Goal: Information Seeking & Learning: Find specific fact

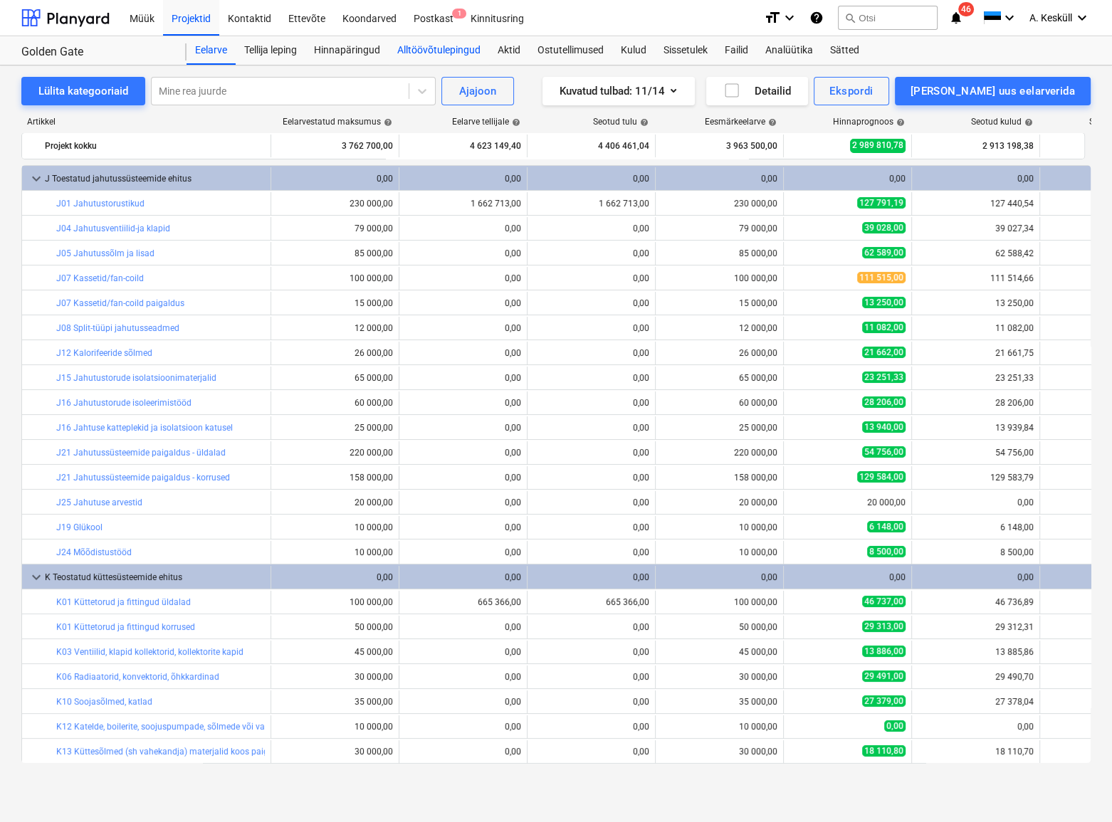
click at [449, 53] on div "Alltöövõtulepingud" at bounding box center [439, 50] width 100 height 28
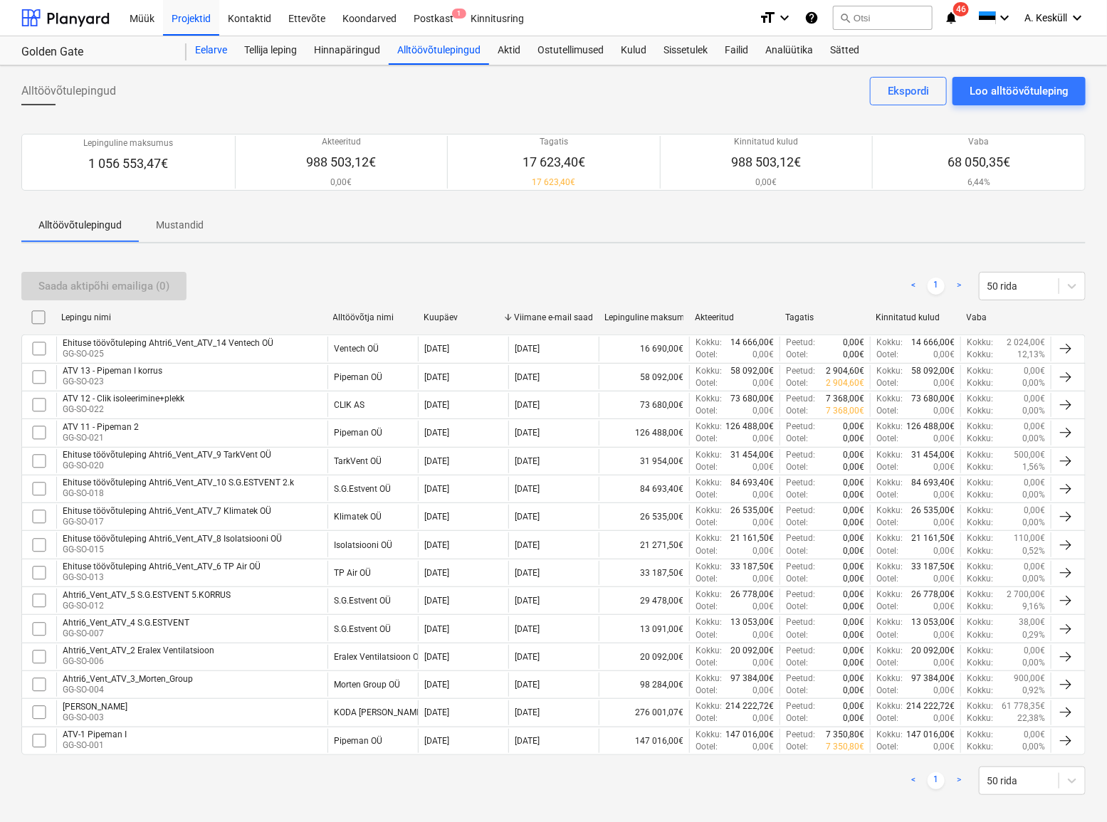
click at [189, 46] on div "Eelarve" at bounding box center [211, 50] width 49 height 28
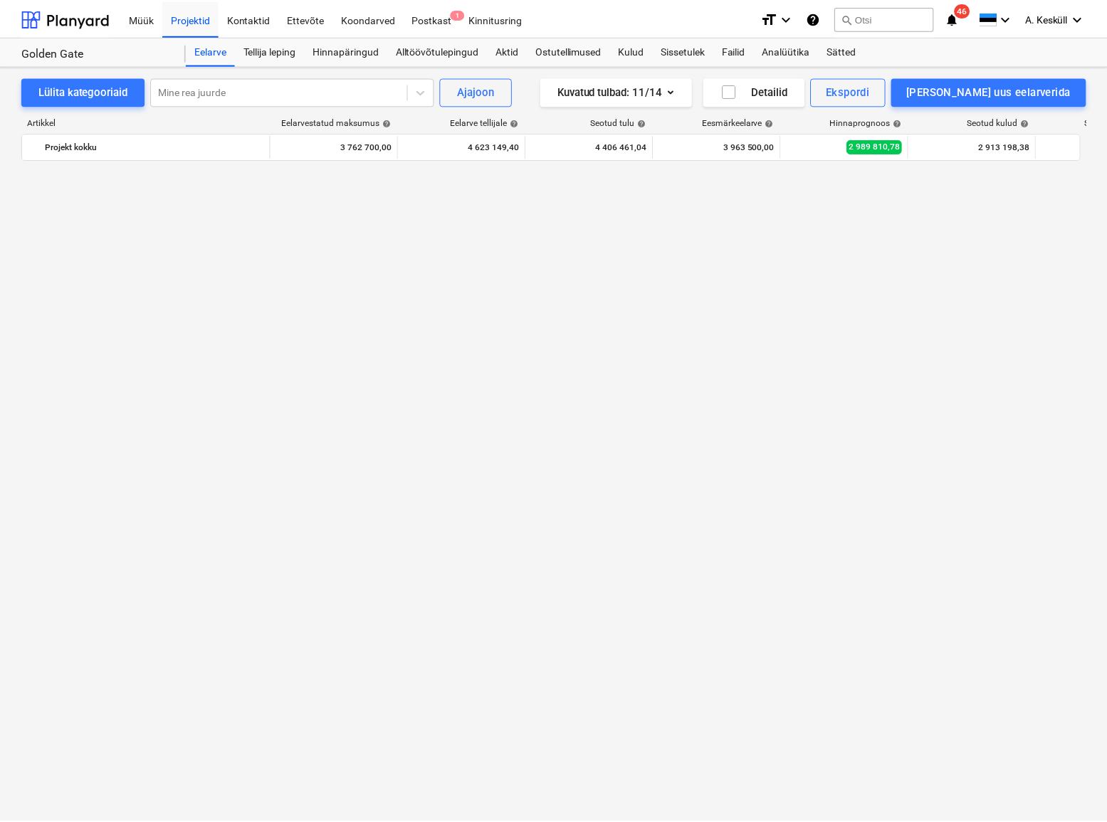
scroll to position [2293, 0]
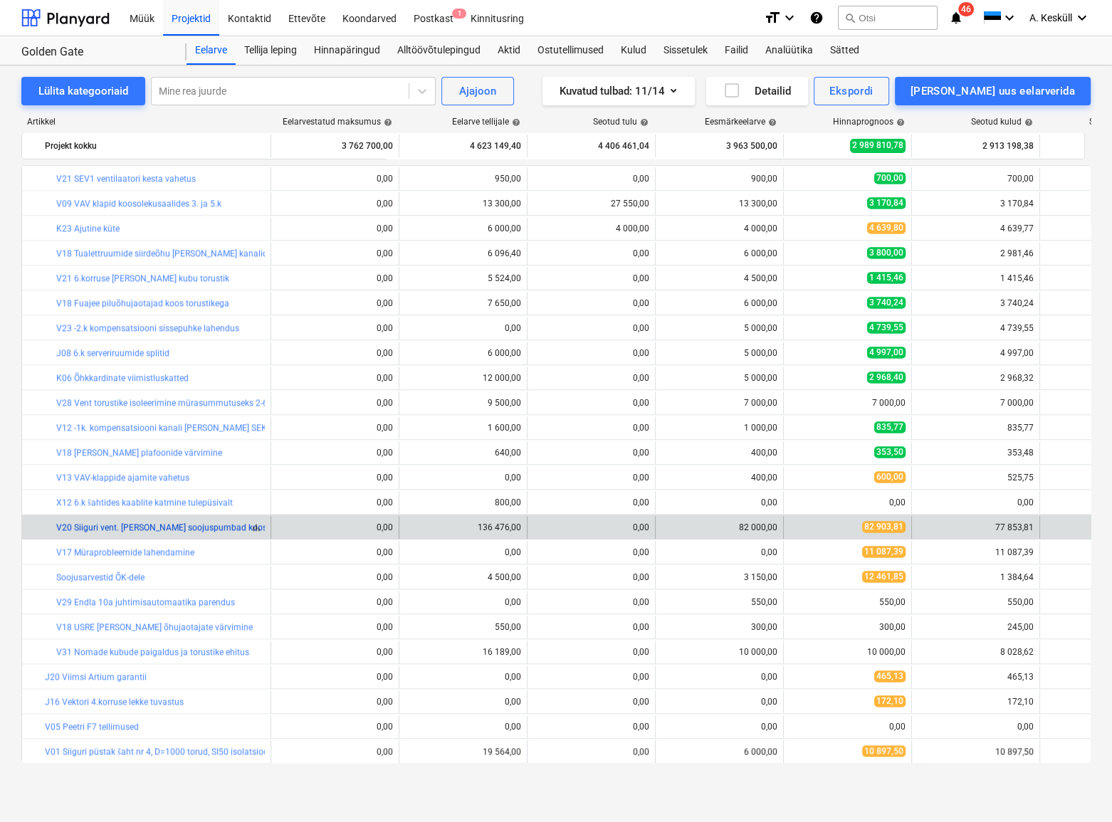
click at [117, 530] on link "V20 Siiguri vent. [PERSON_NAME] soojuspumbad koos paigaldusega" at bounding box center [189, 528] width 266 height 10
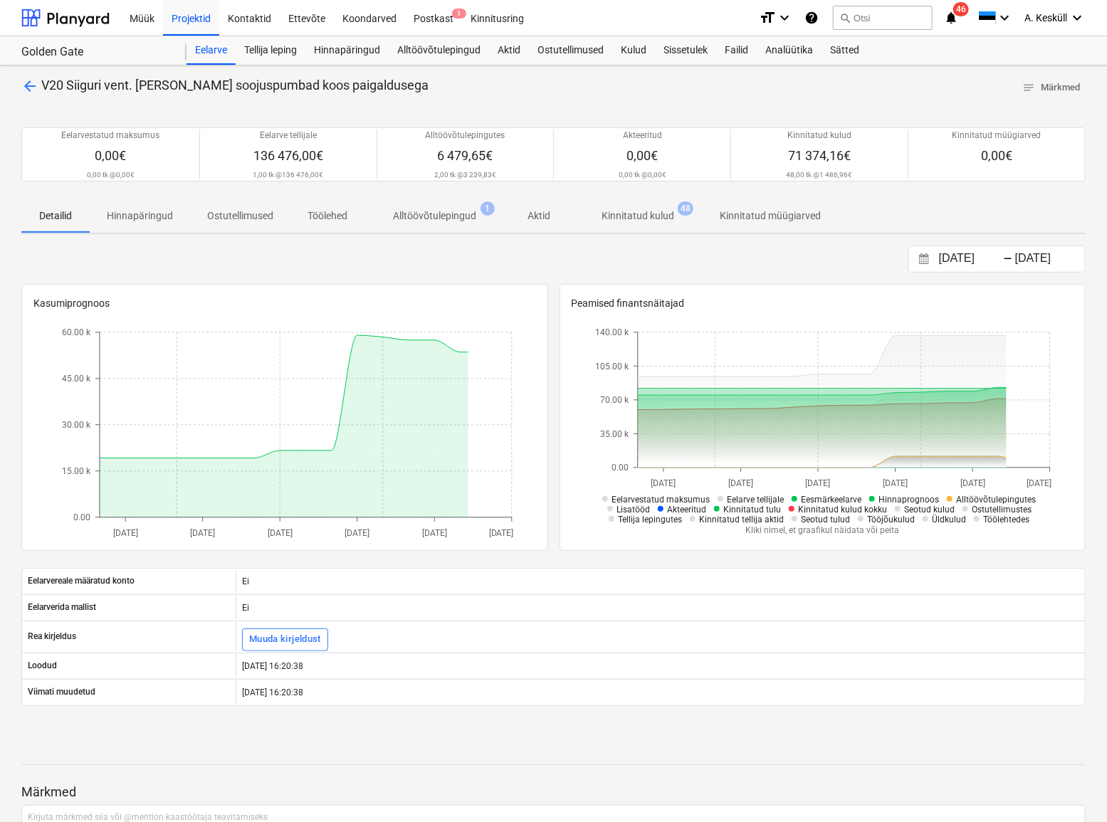
click at [654, 217] on p "Kinnitatud kulud" at bounding box center [638, 216] width 73 height 15
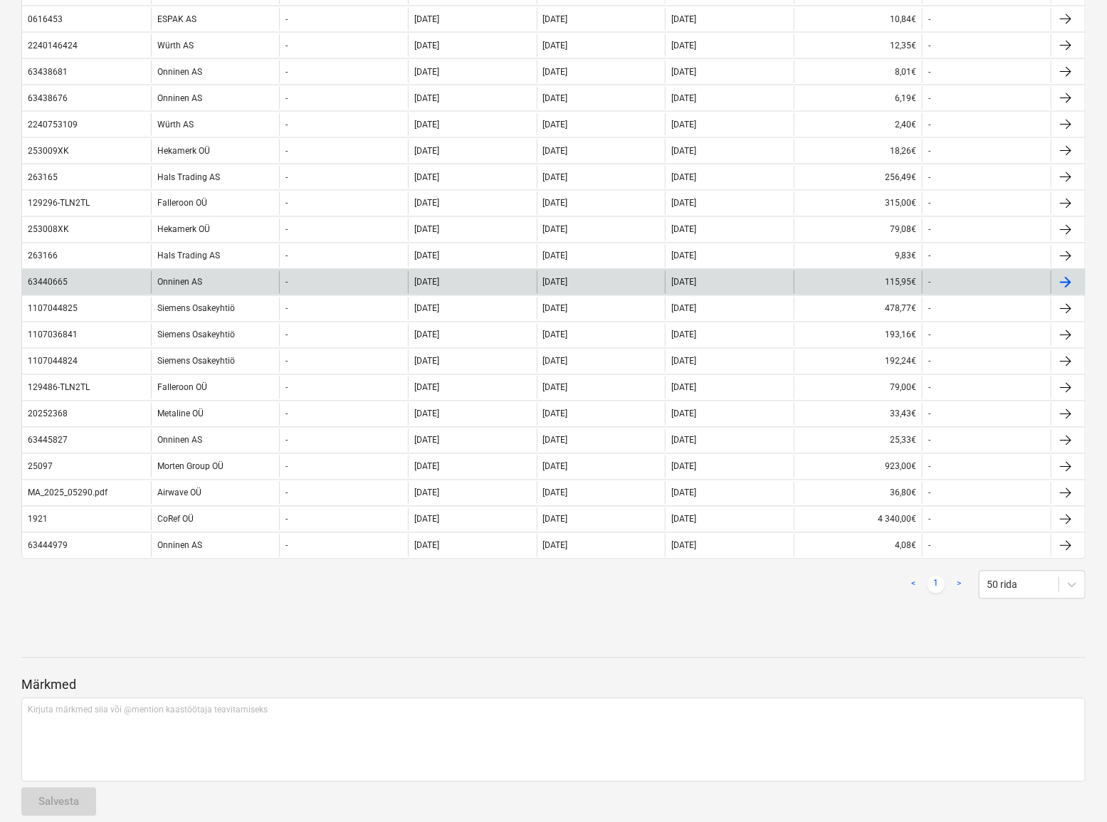
scroll to position [1035, 0]
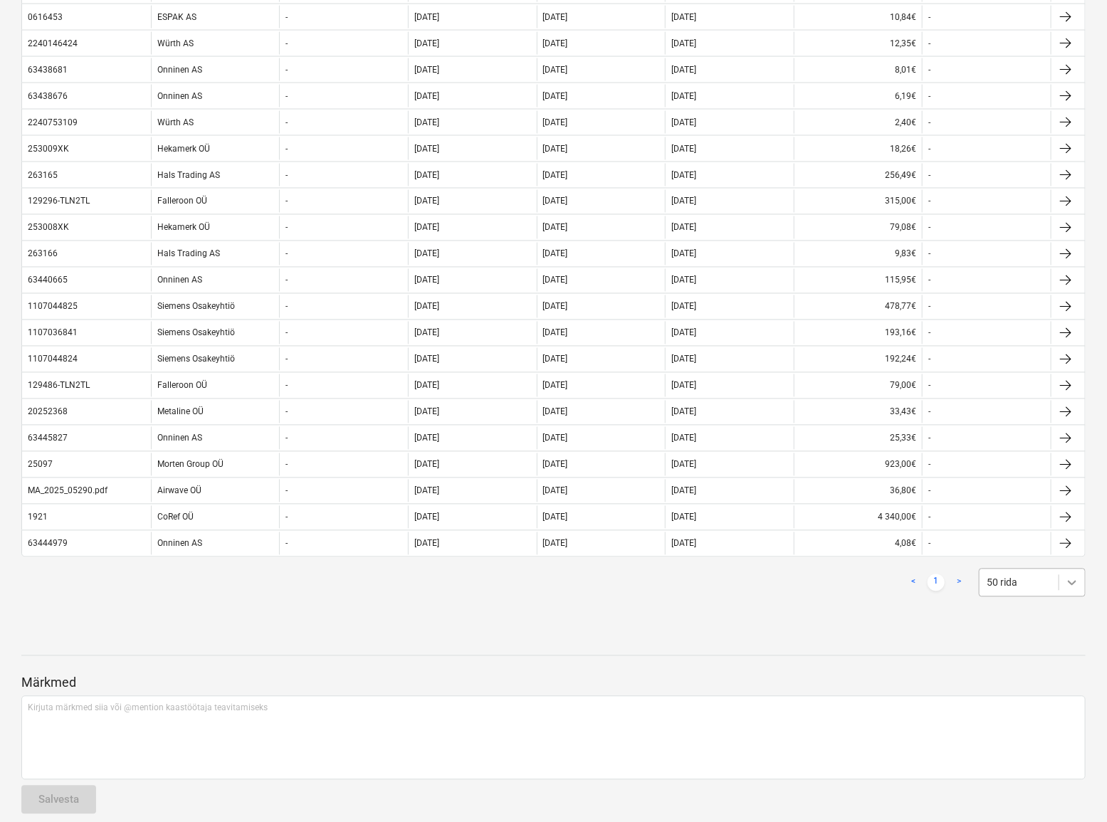
click at [1069, 583] on icon at bounding box center [1072, 583] width 14 height 14
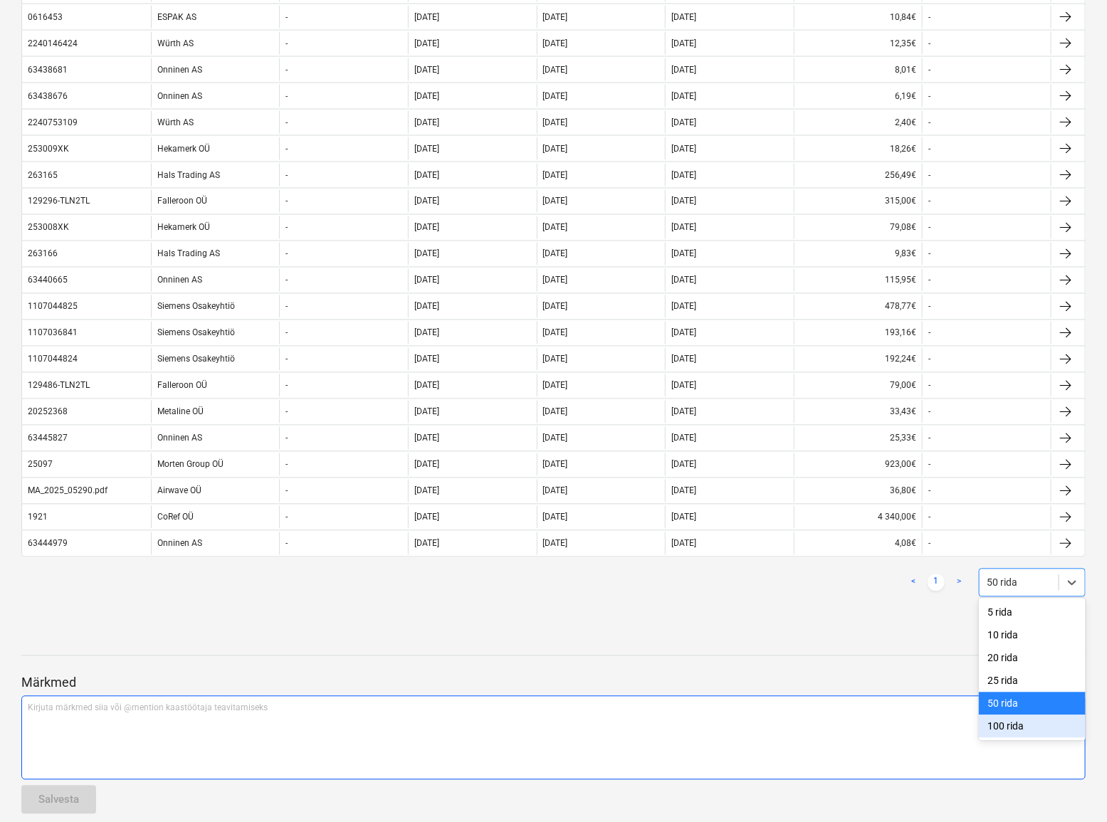
click at [1004, 723] on div "100 rida" at bounding box center [1032, 727] width 107 height 23
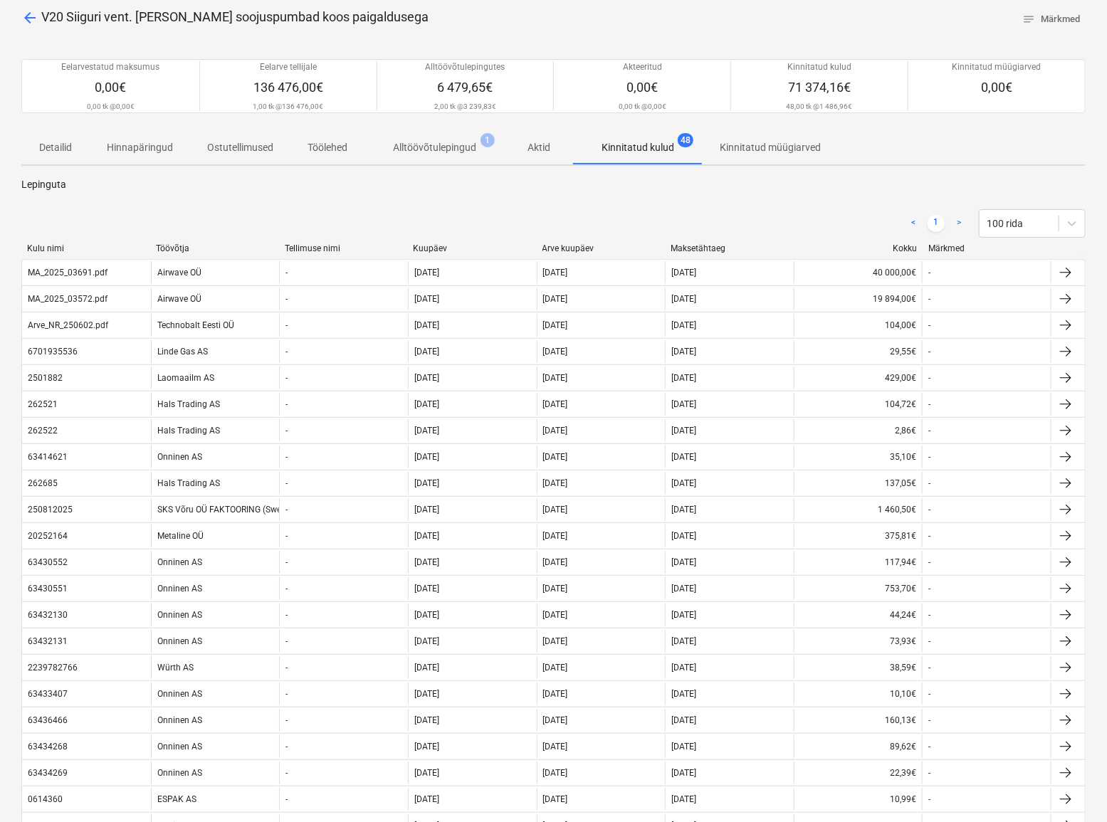
scroll to position [64, 0]
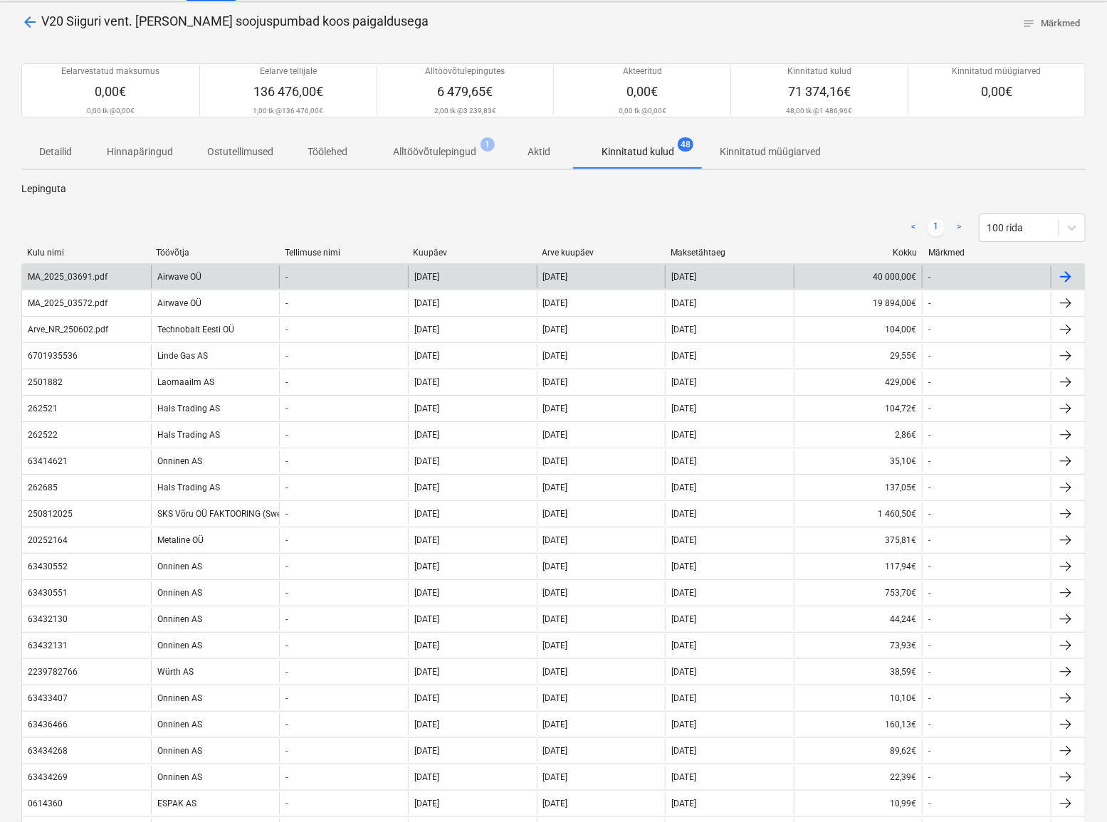
click at [74, 273] on div "MA_2025_03691.pdf" at bounding box center [68, 277] width 80 height 10
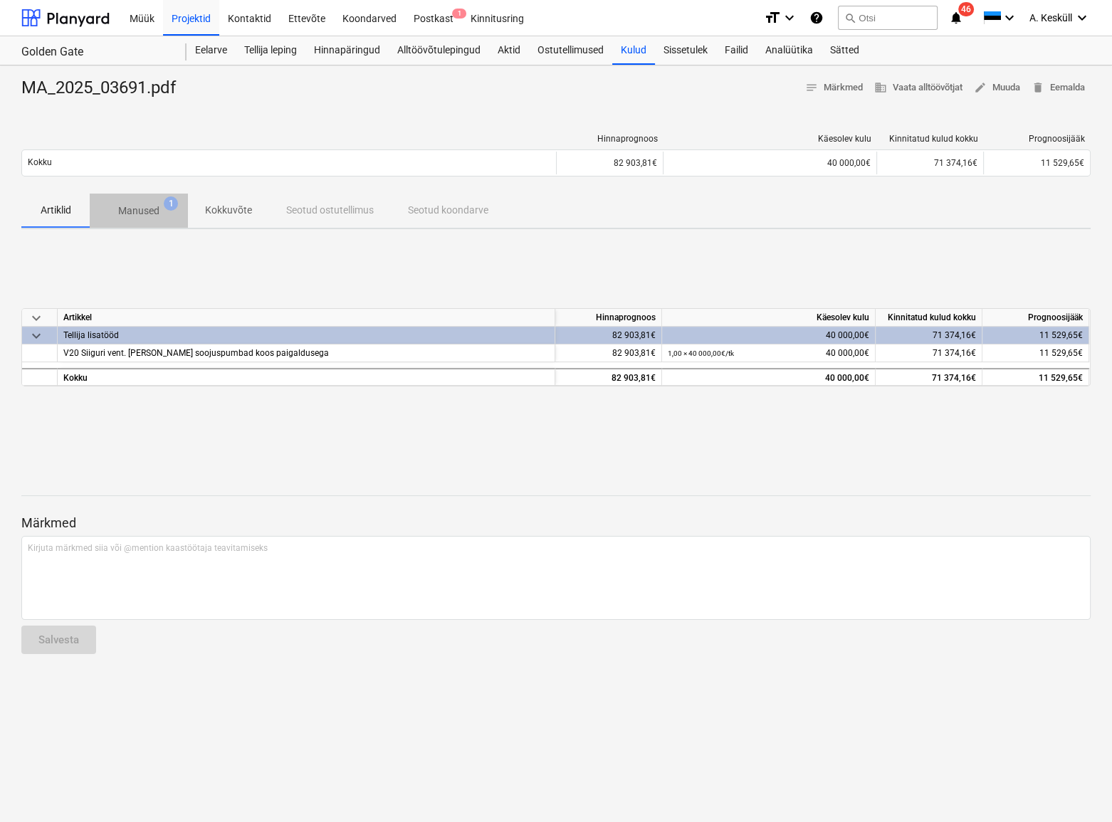
click at [139, 221] on span "Manused 1" at bounding box center [139, 211] width 98 height 26
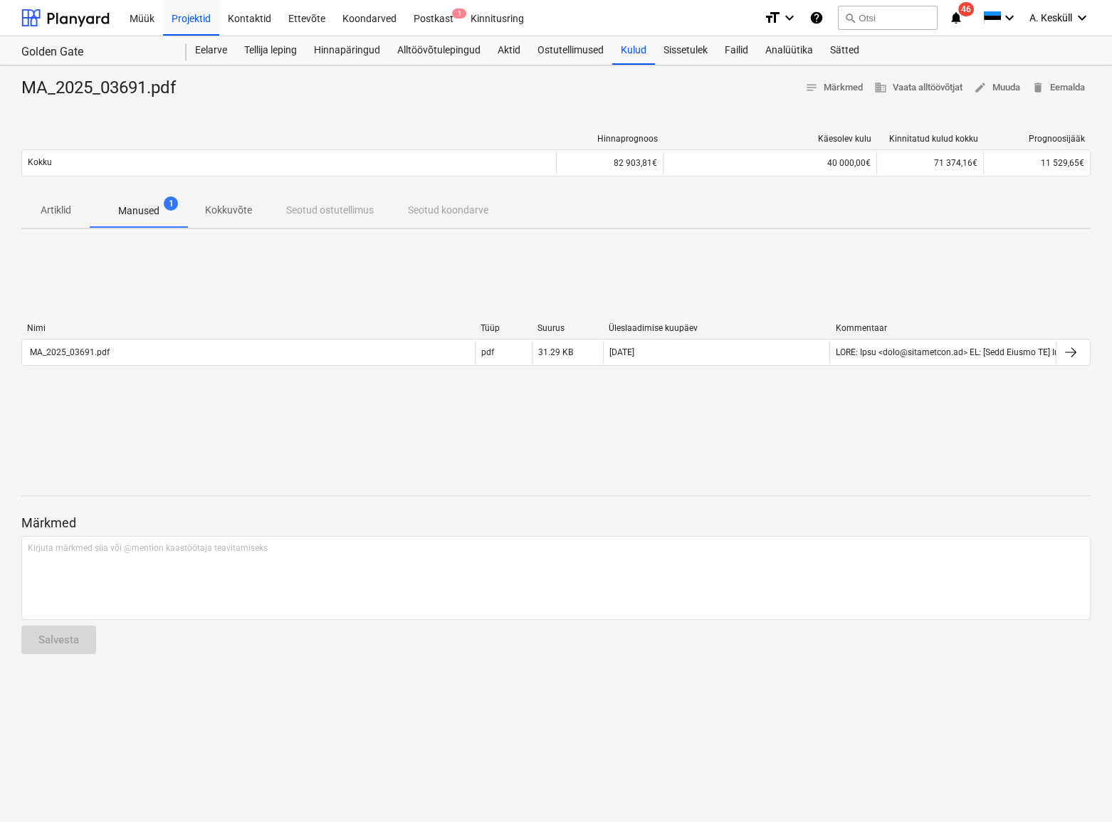
click at [95, 335] on div "Nimi Tüüp Suurus Üleslaadimise kuupäev Kommentaar" at bounding box center [555, 331] width 1069 height 16
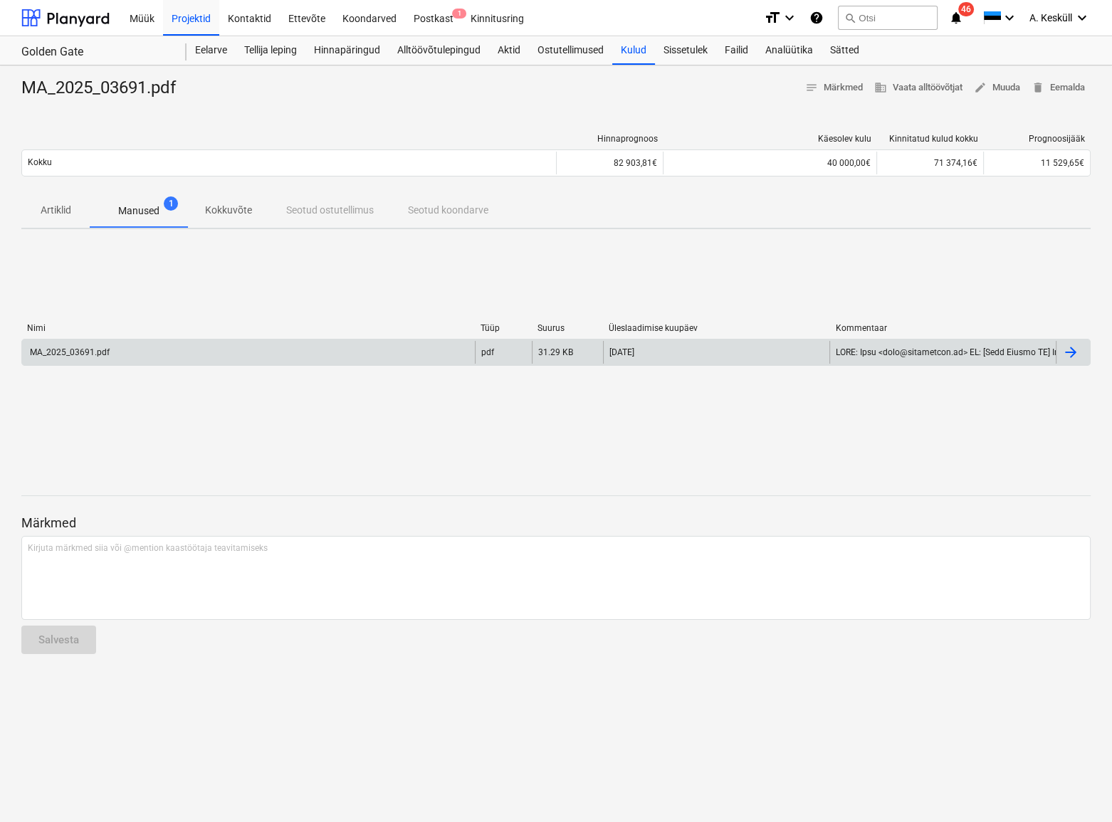
click at [100, 345] on div "MA_2025_03691.pdf" at bounding box center [248, 352] width 453 height 23
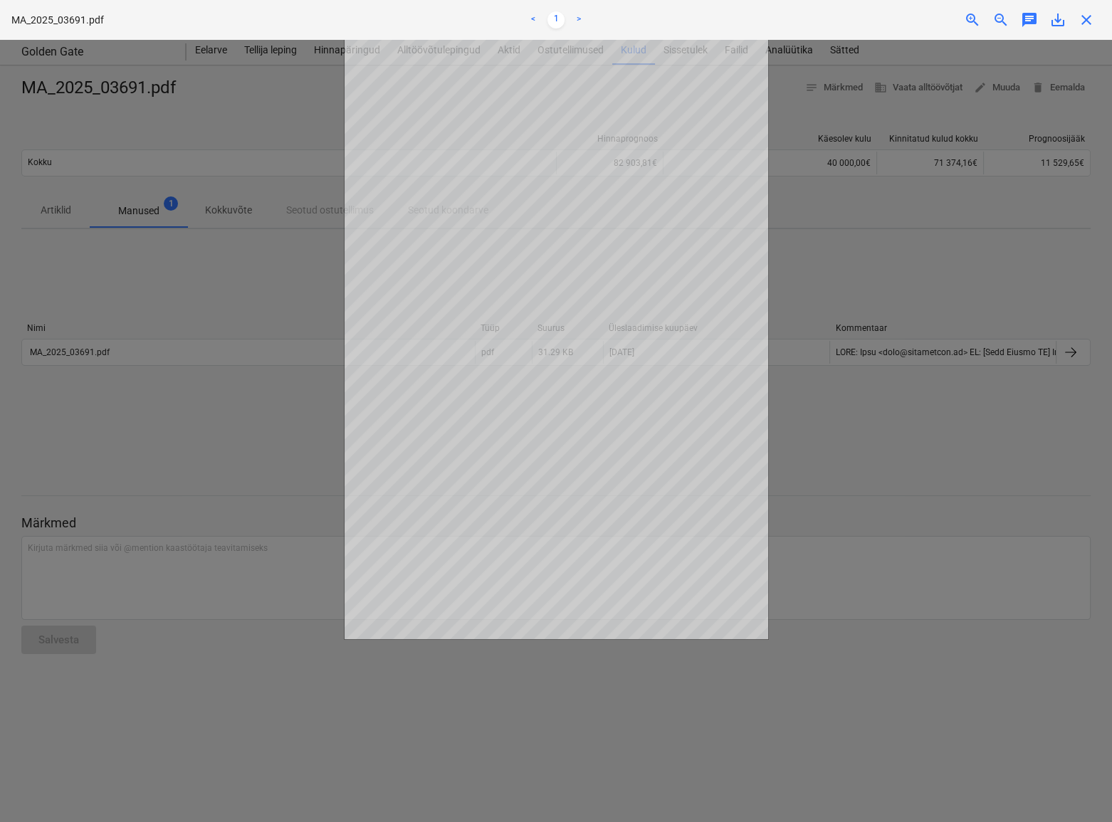
click at [241, 158] on div at bounding box center [556, 431] width 1112 height 782
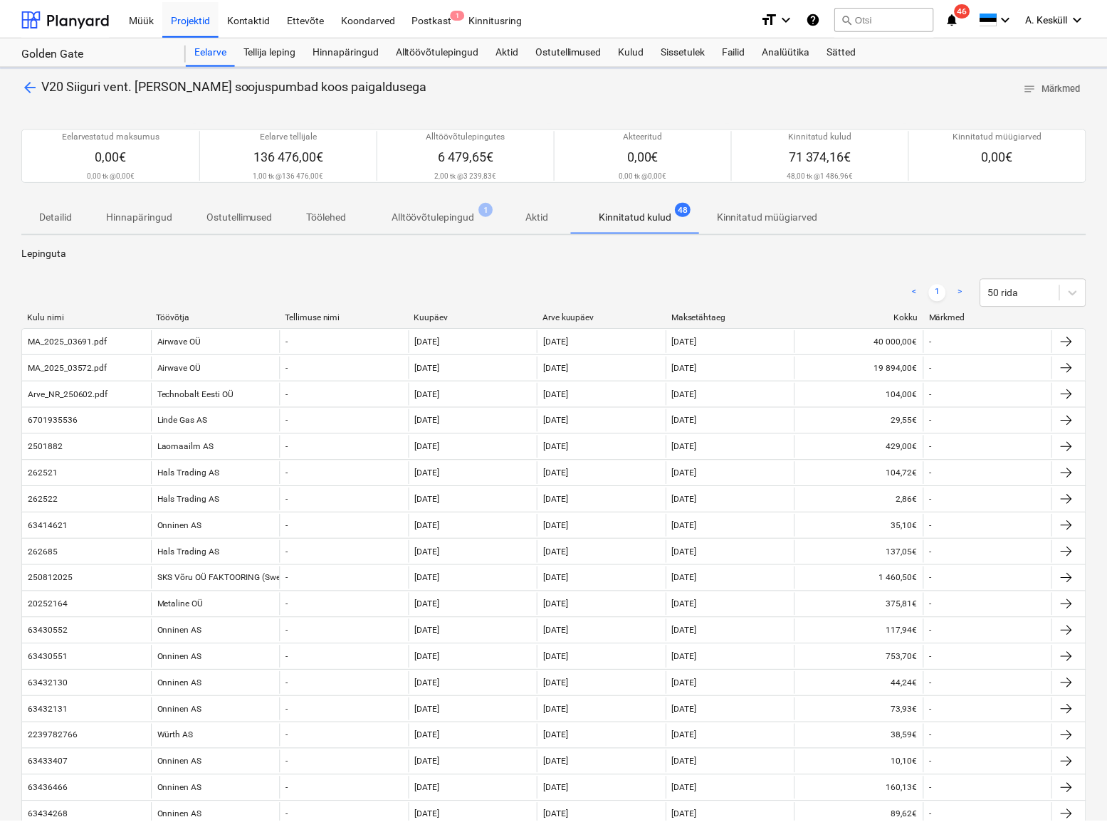
scroll to position [64, 0]
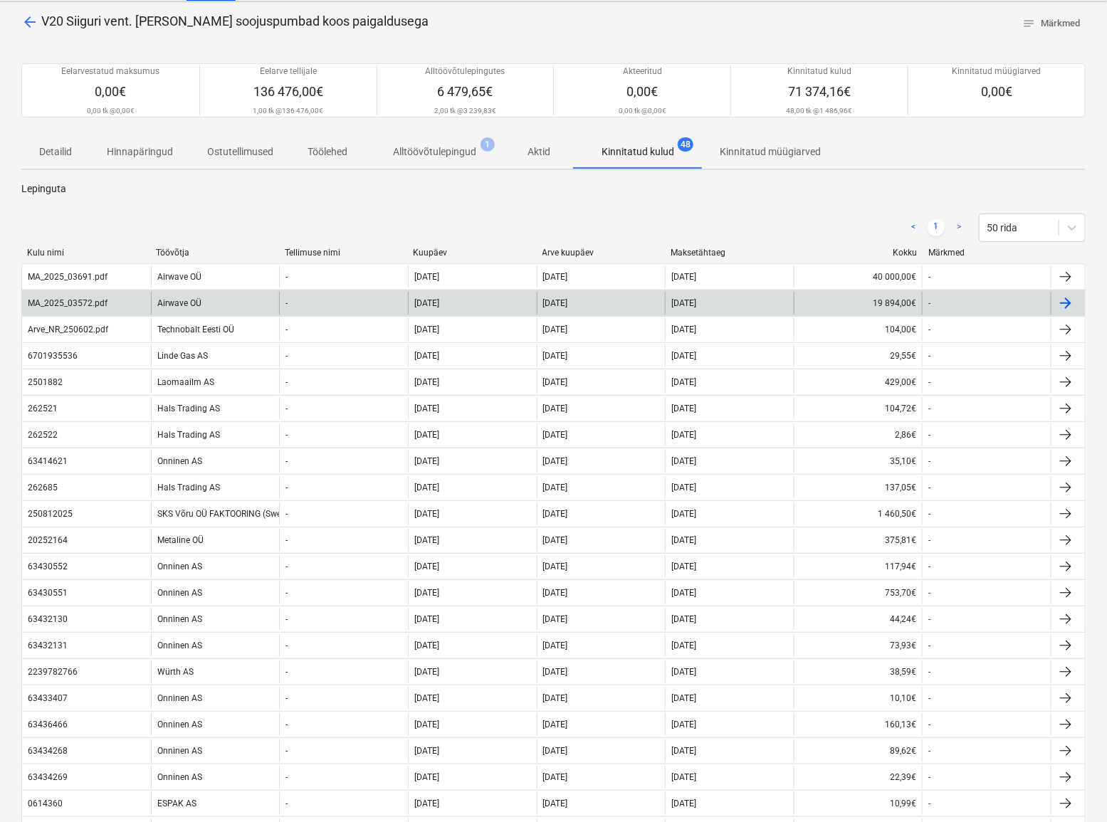
click at [103, 304] on div "MA_2025_03572.pdf" at bounding box center [68, 303] width 80 height 10
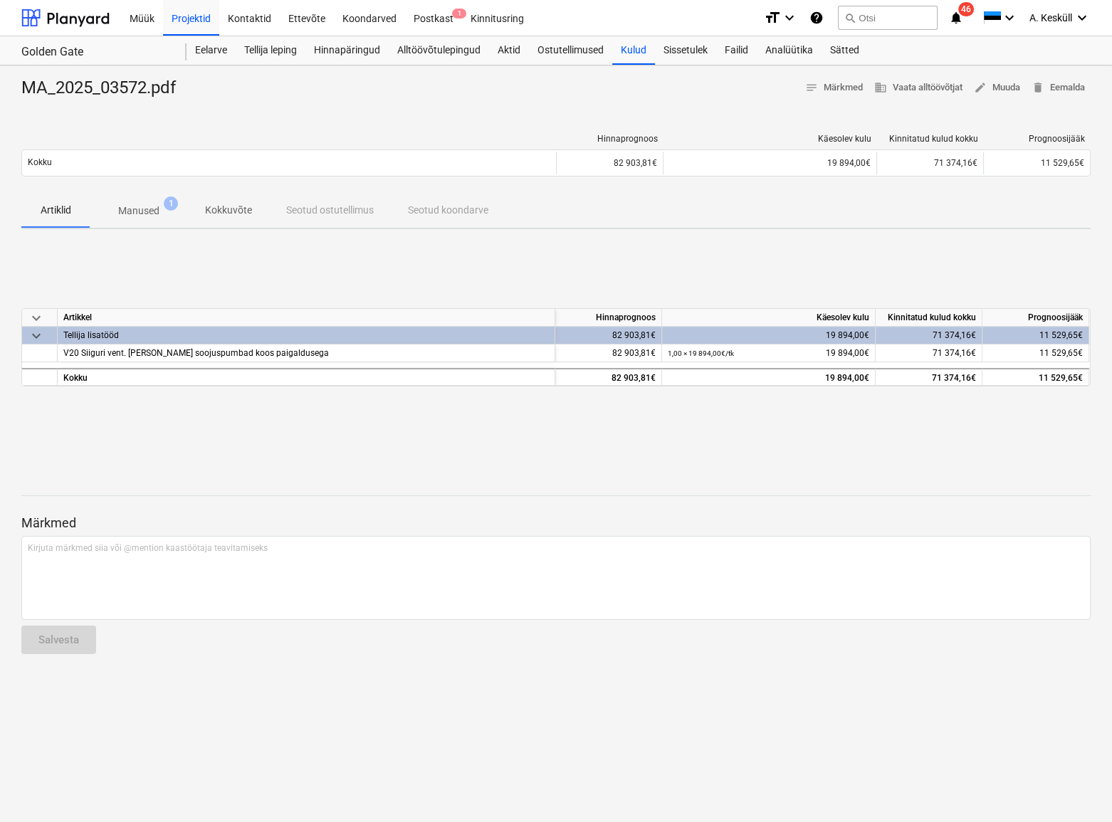
click at [142, 208] on p "Manused" at bounding box center [138, 211] width 41 height 15
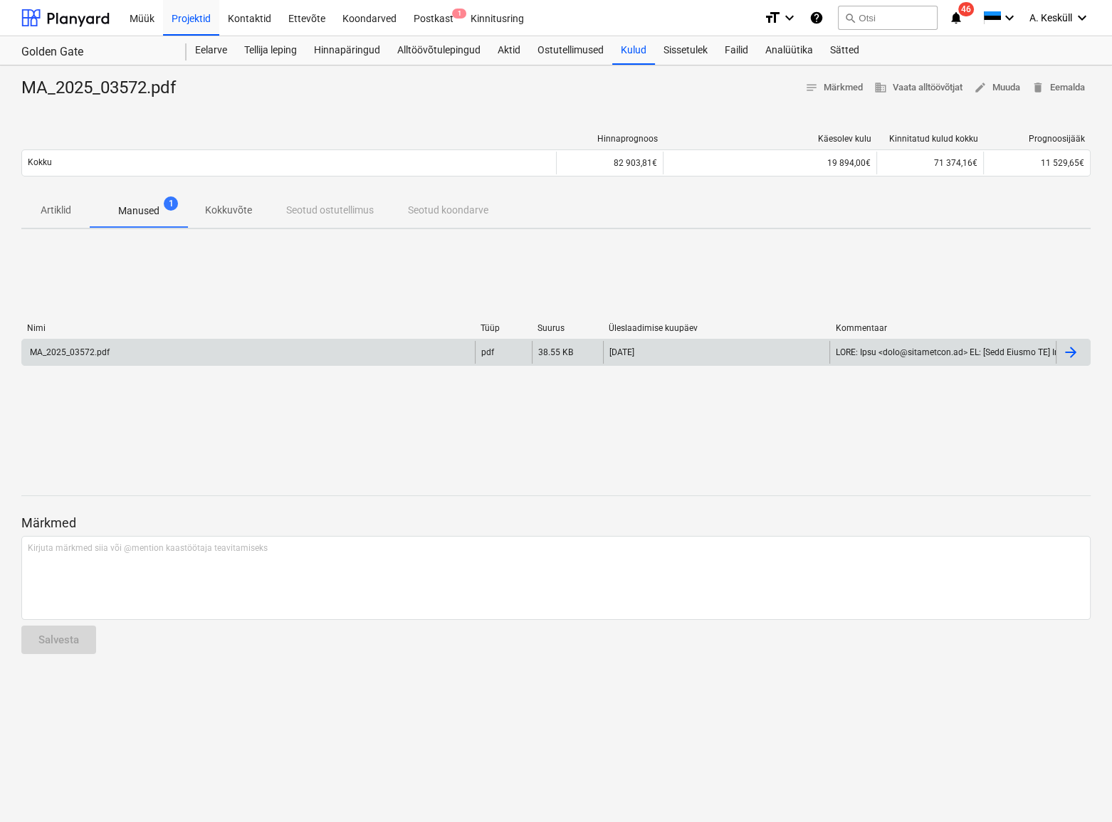
click at [103, 355] on div "MA_2025_03572.pdf" at bounding box center [69, 352] width 82 height 10
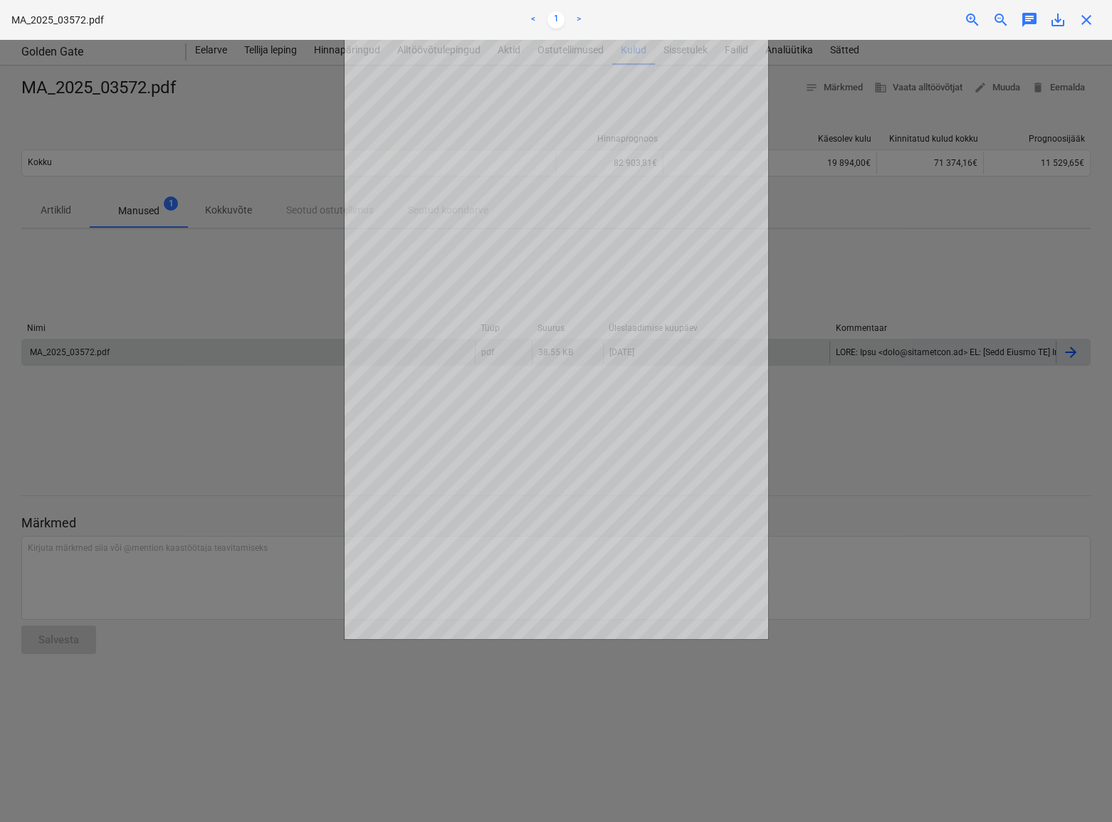
click at [522, 744] on div at bounding box center [556, 431] width 1112 height 782
